Goal: Information Seeking & Learning: Learn about a topic

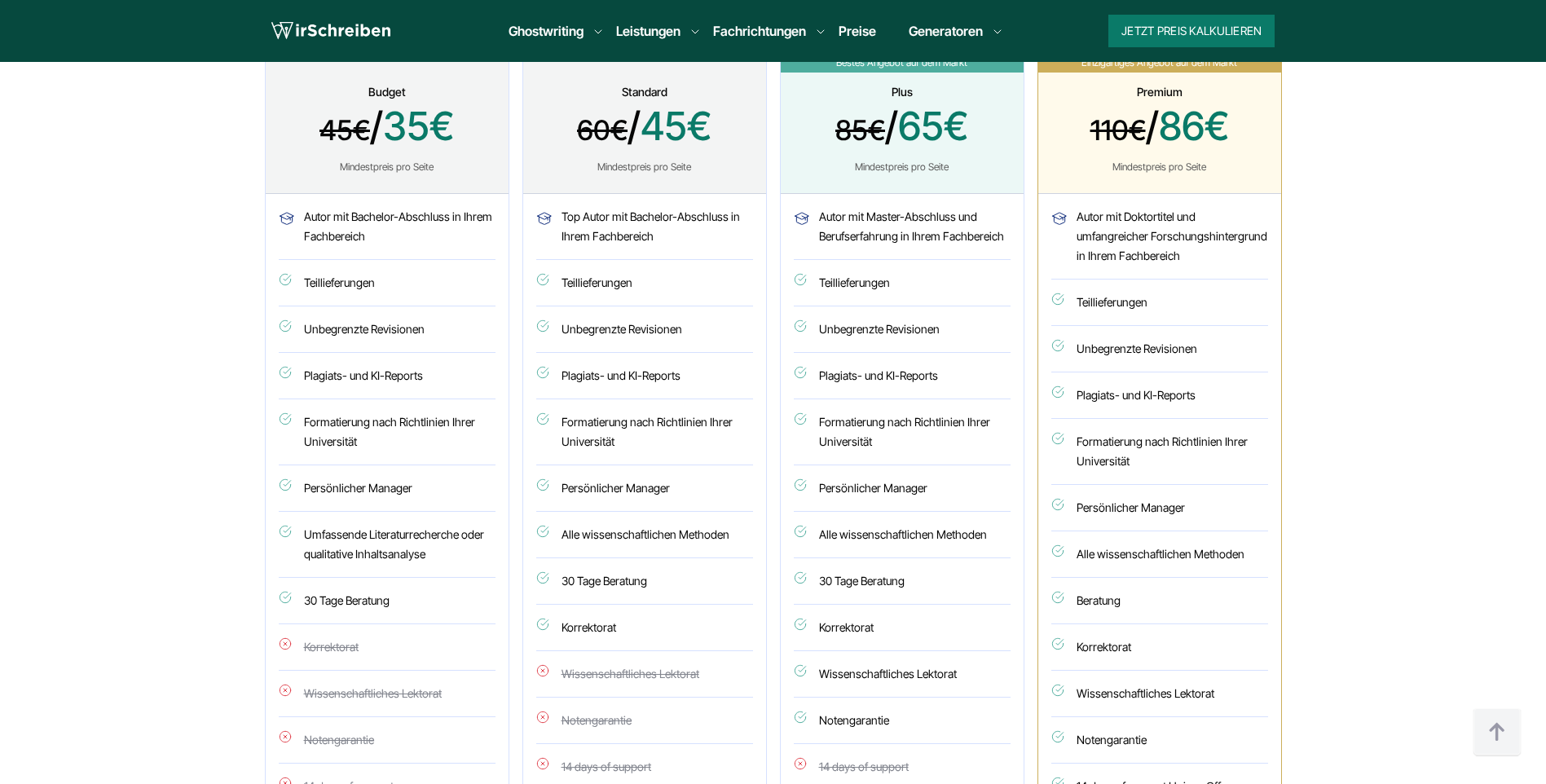
scroll to position [815, 0]
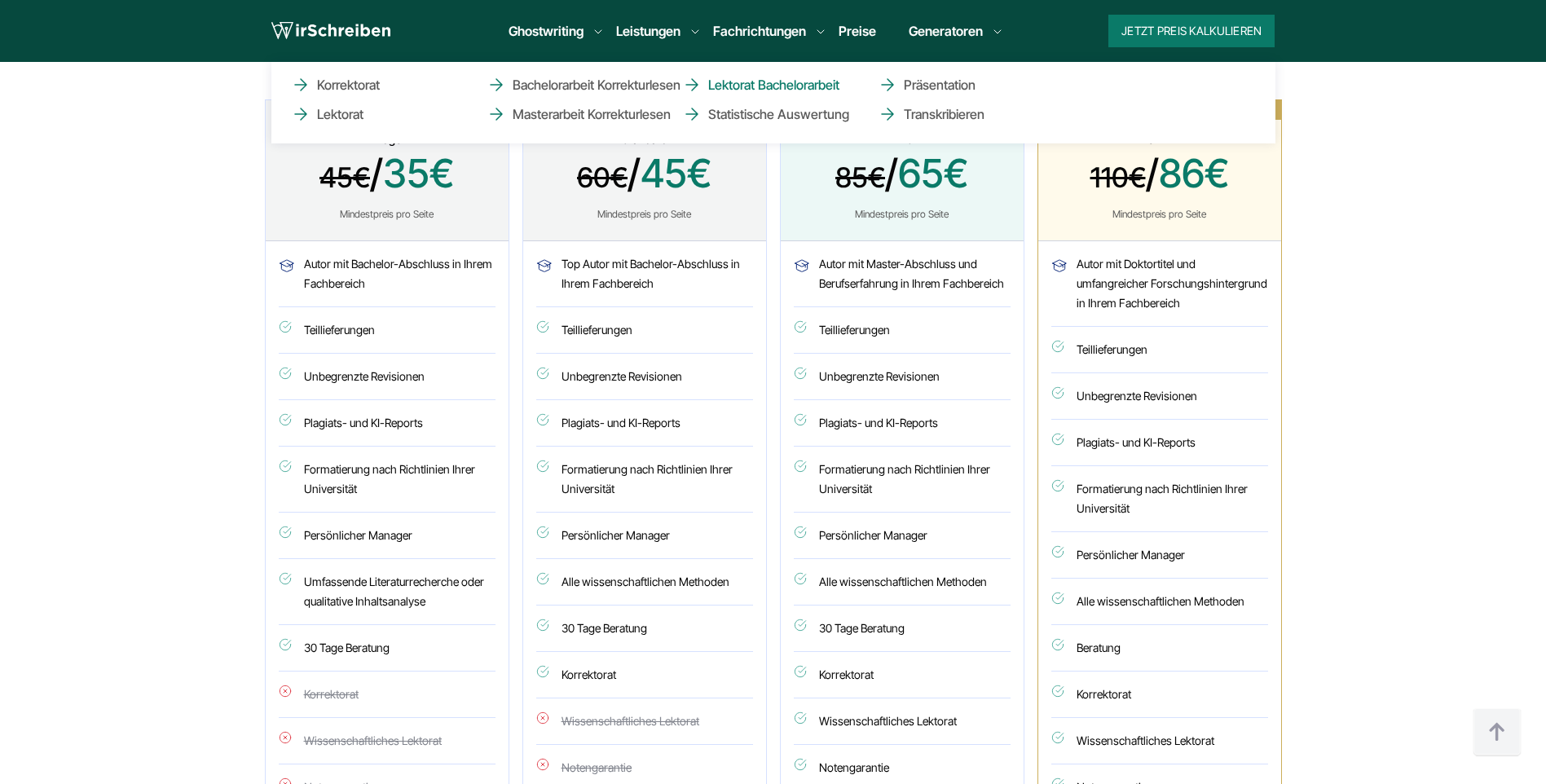
click at [738, 83] on link "Lektorat Bachelorarbeit" at bounding box center [763, 85] width 163 height 19
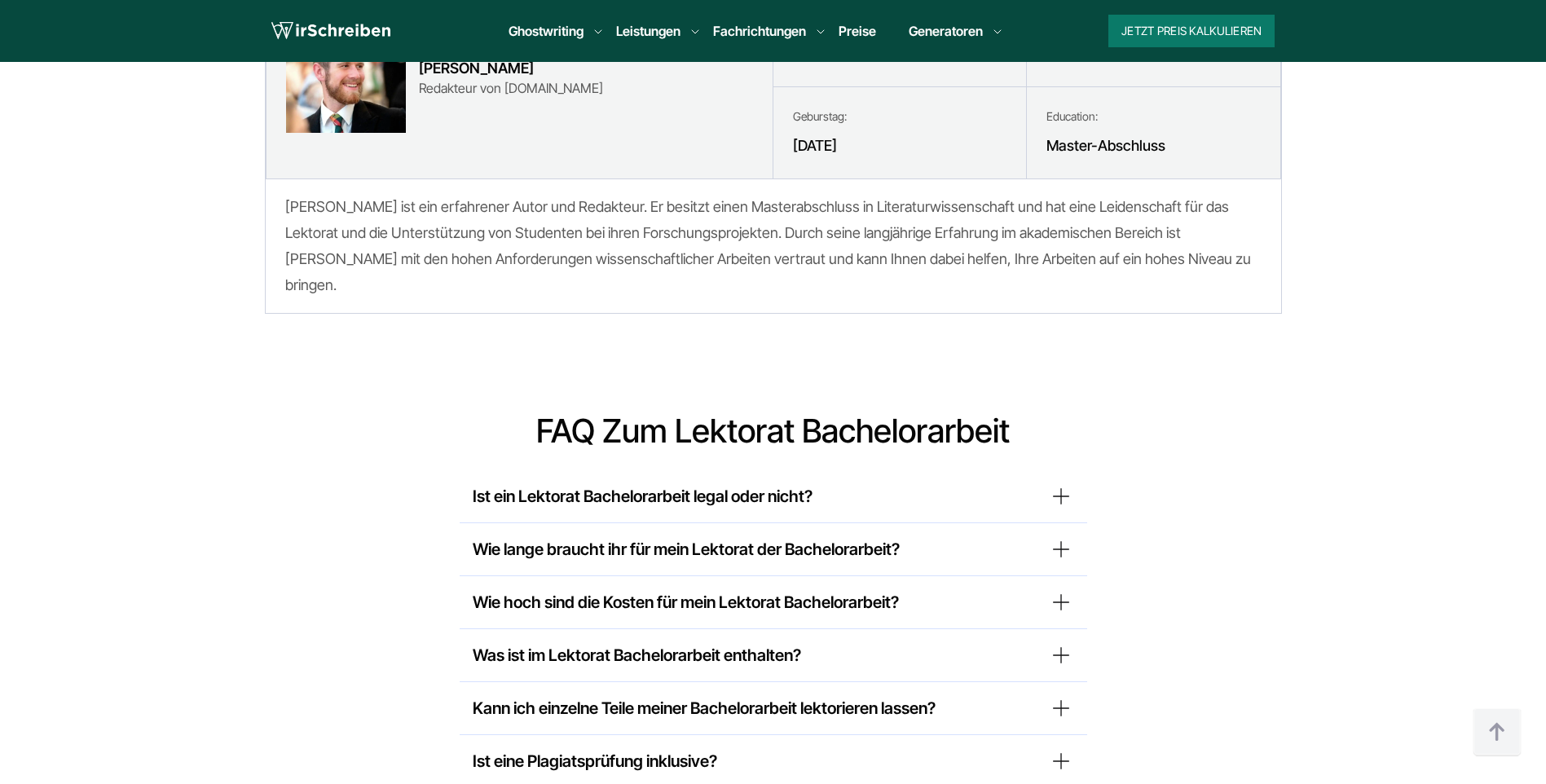
scroll to position [5865, 0]
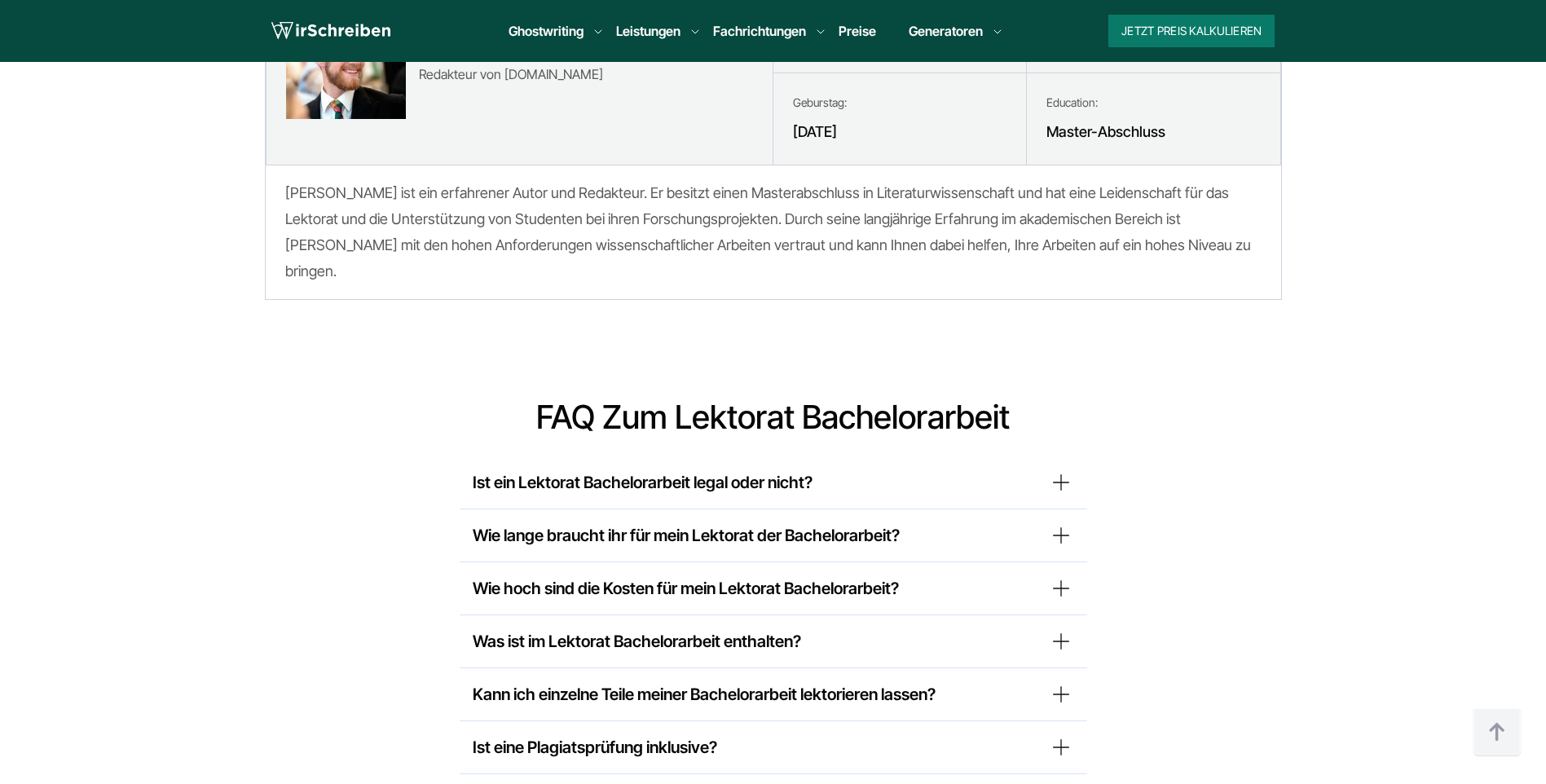
click at [728, 469] on summary "Ist ein Lektorat Bachelorarbeit legal oder nicht?" at bounding box center [773, 481] width 601 height 26
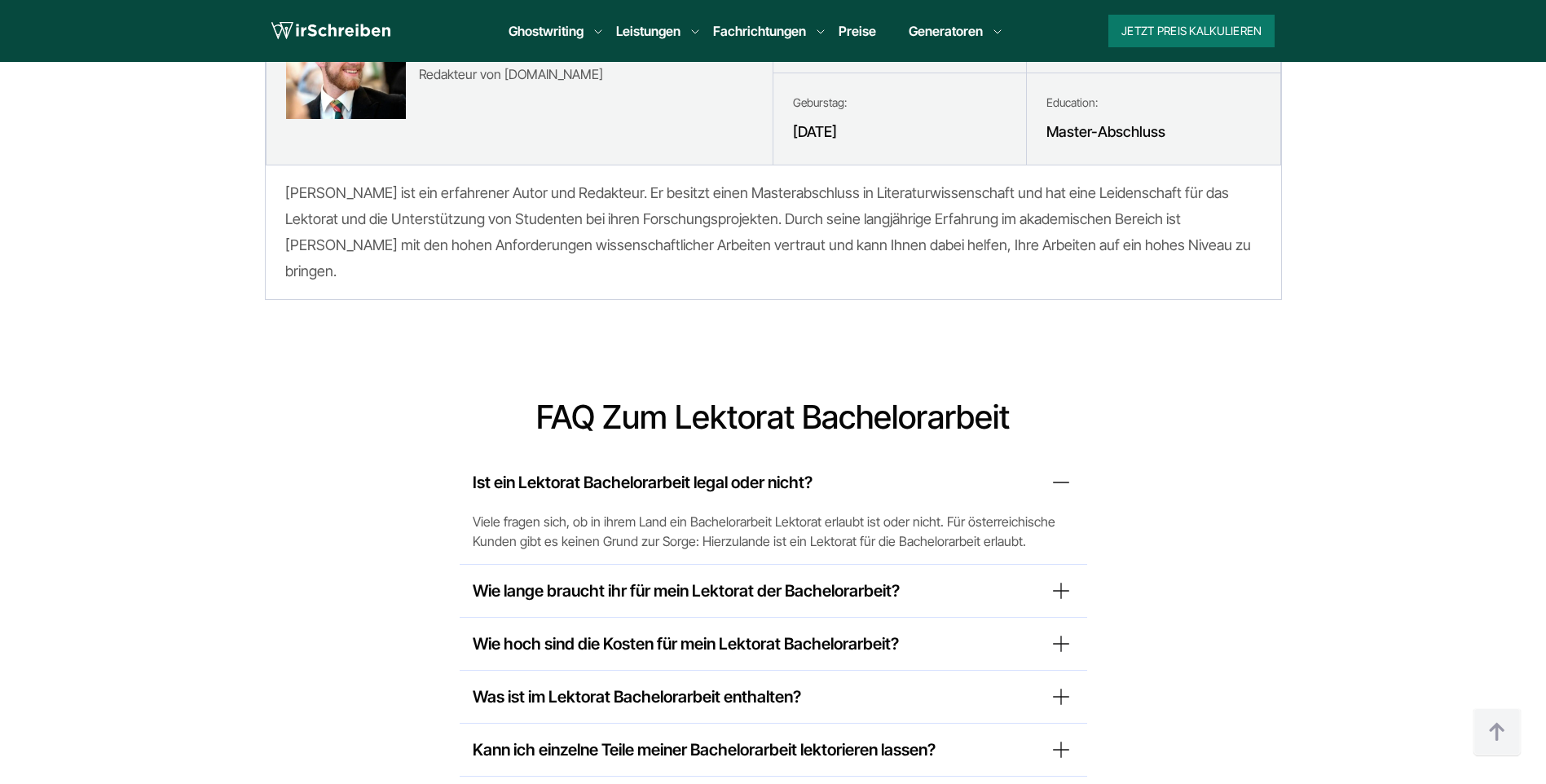
scroll to position [6028, 0]
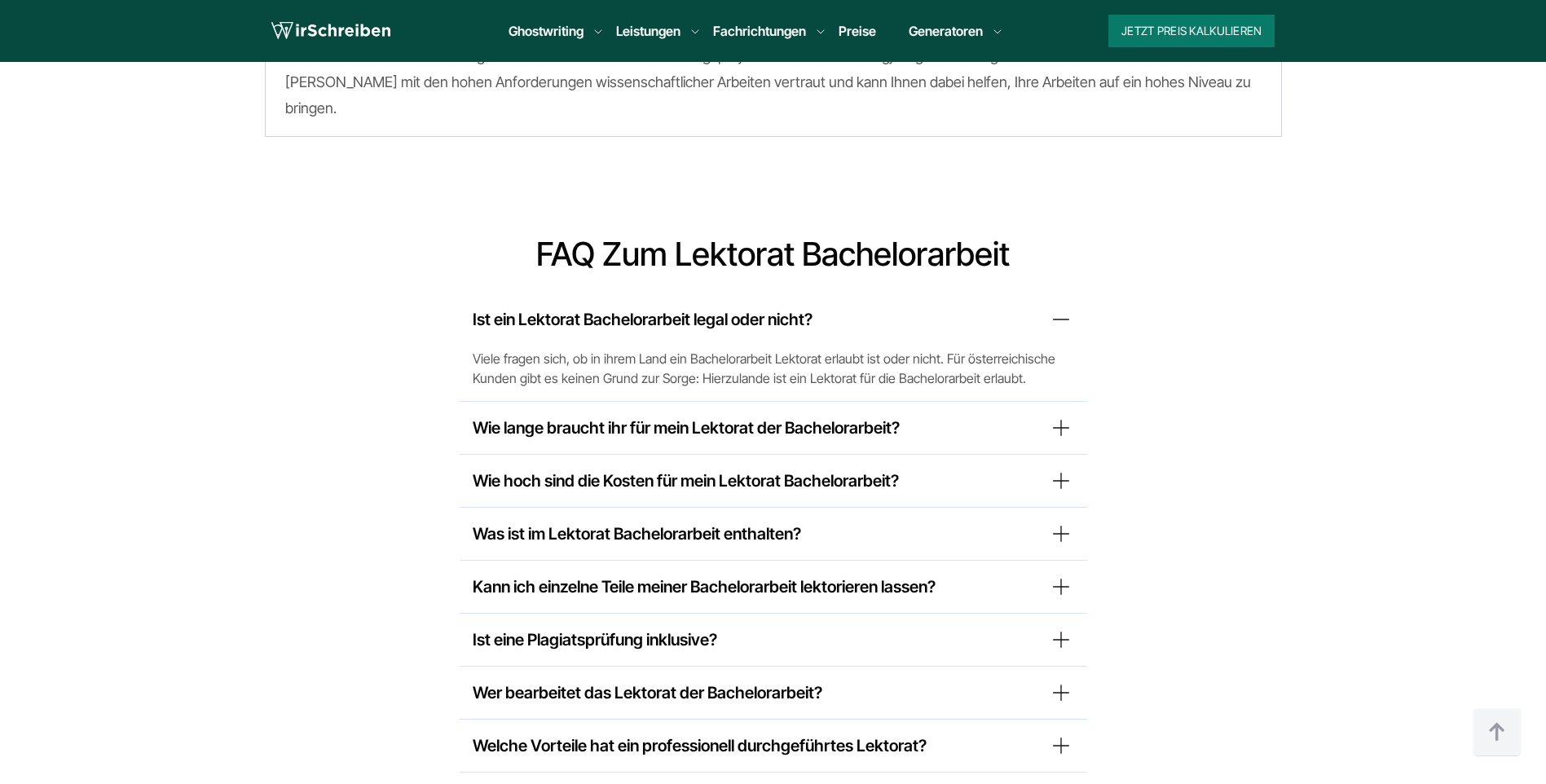
click at [756, 415] on summary "Wie lange braucht ihr für mein Lektorat der Bachelorarbeit?" at bounding box center [773, 427] width 601 height 26
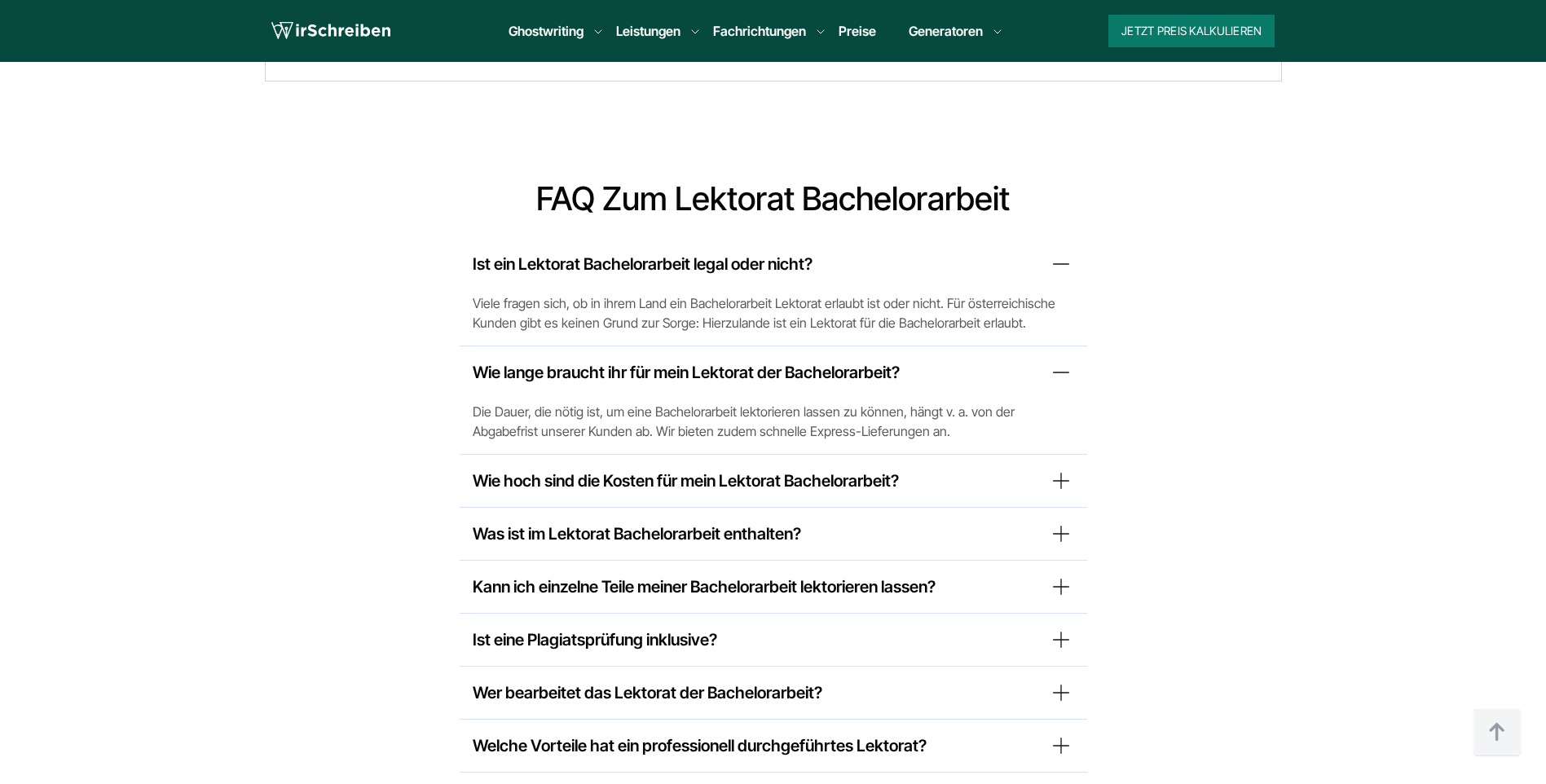
scroll to position [6110, 0]
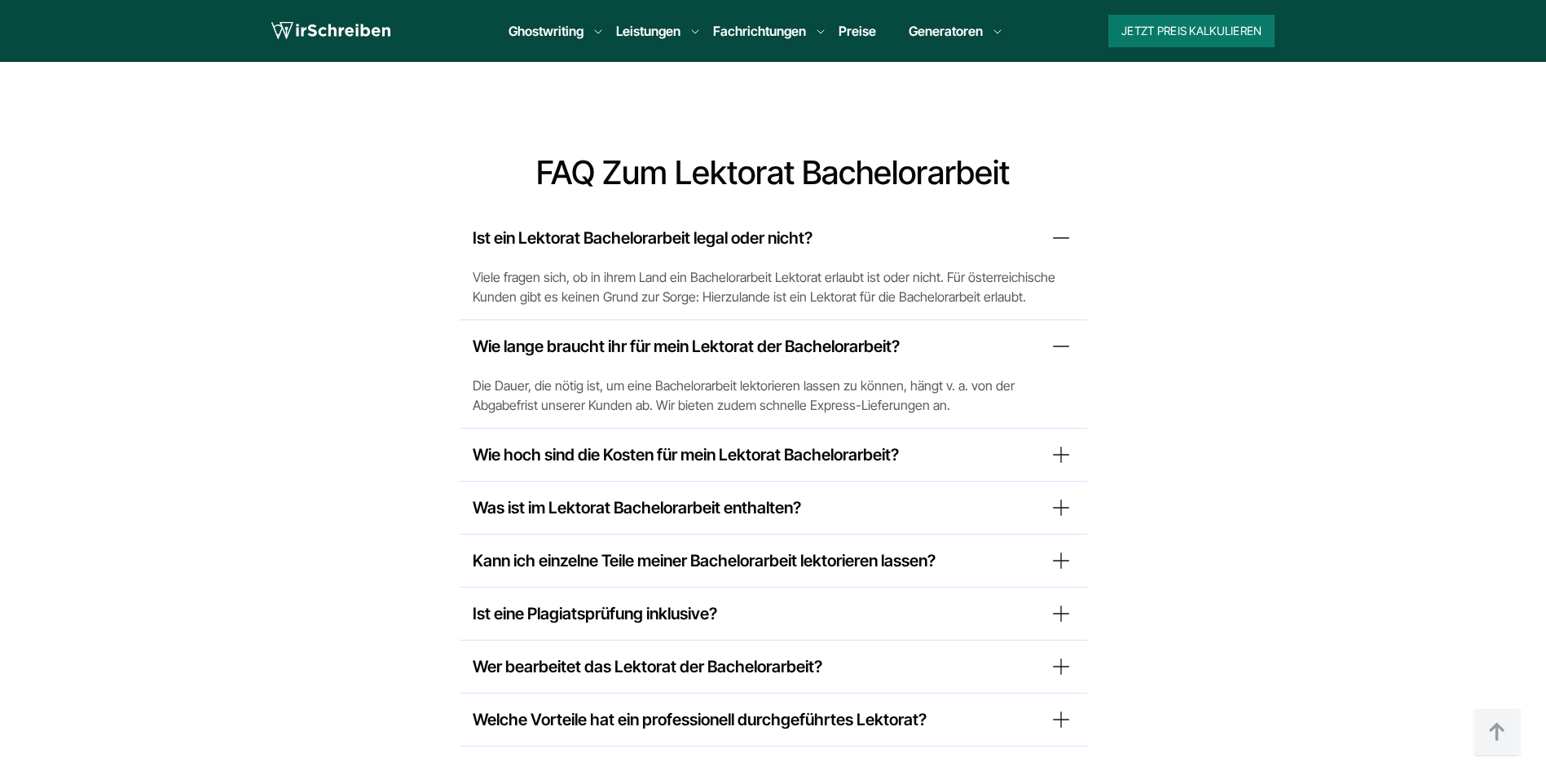
click at [750, 442] on summary "Wie hoch sind die Kosten für mein Lektorat Bachelorarbeit?" at bounding box center [773, 454] width 601 height 26
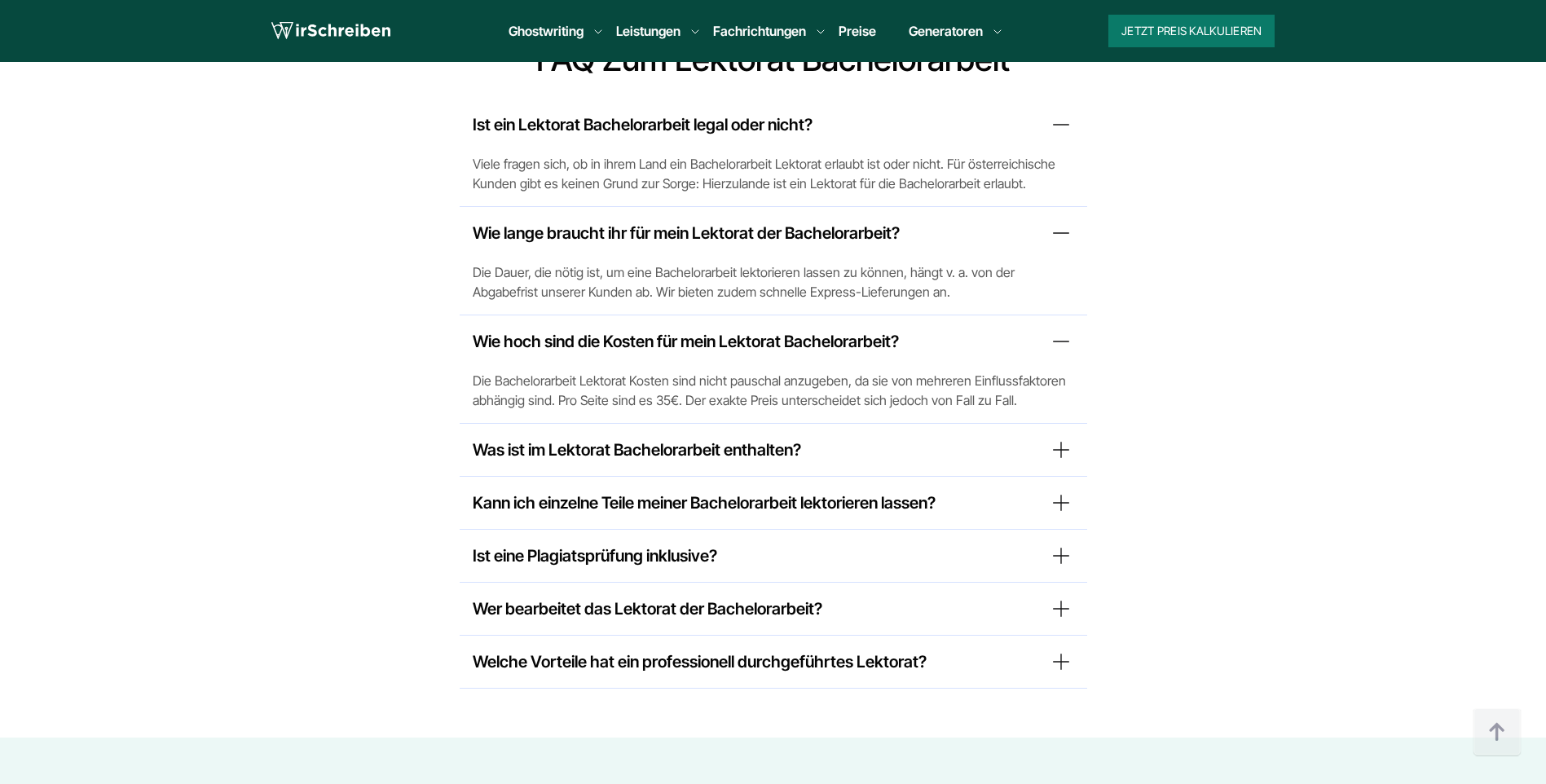
scroll to position [6273, 0]
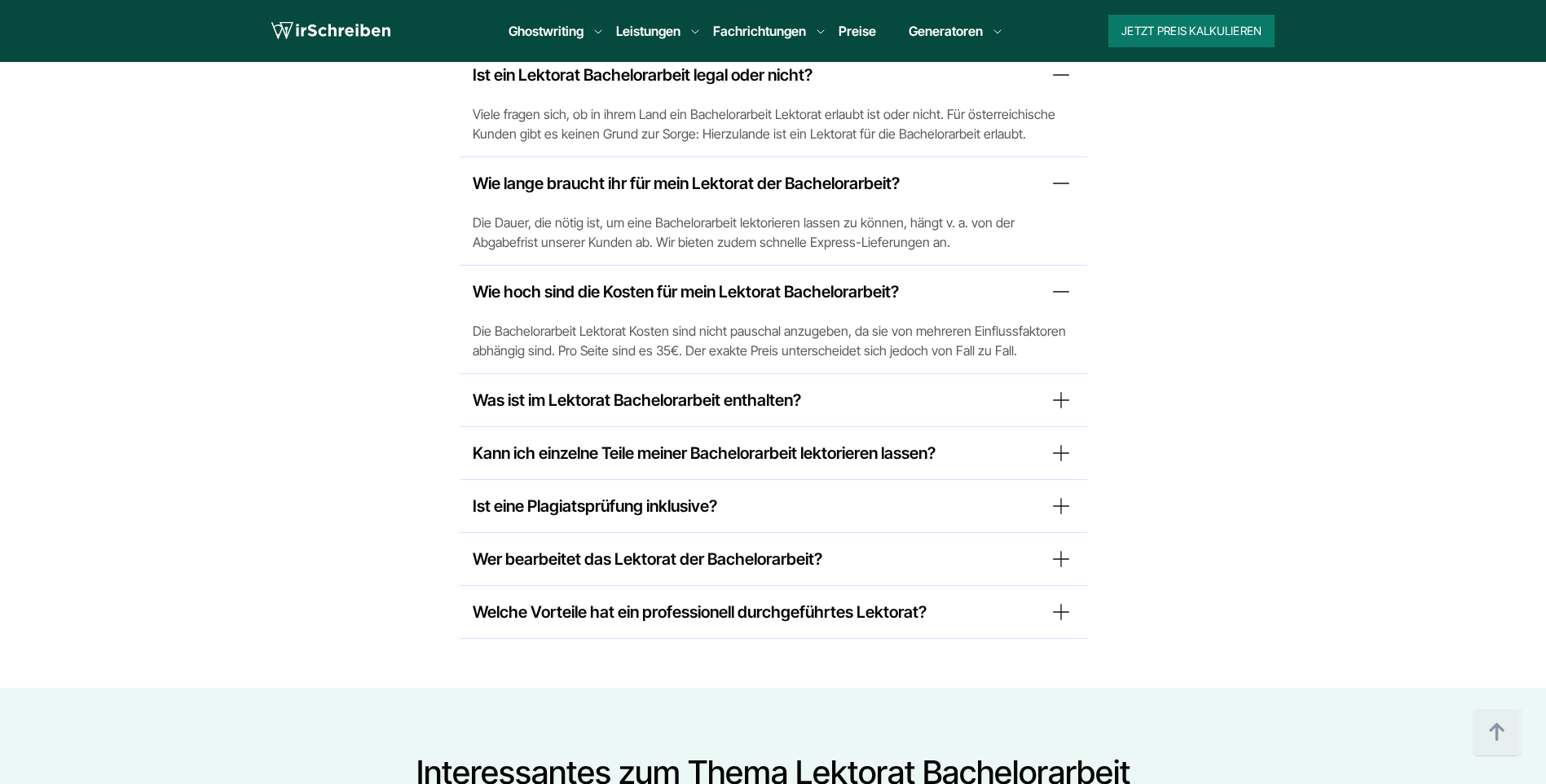
click at [699, 493] on summary "Ist eine Plagiatsprüfung inklusive?" at bounding box center [773, 506] width 601 height 26
